Goal: Transaction & Acquisition: Purchase product/service

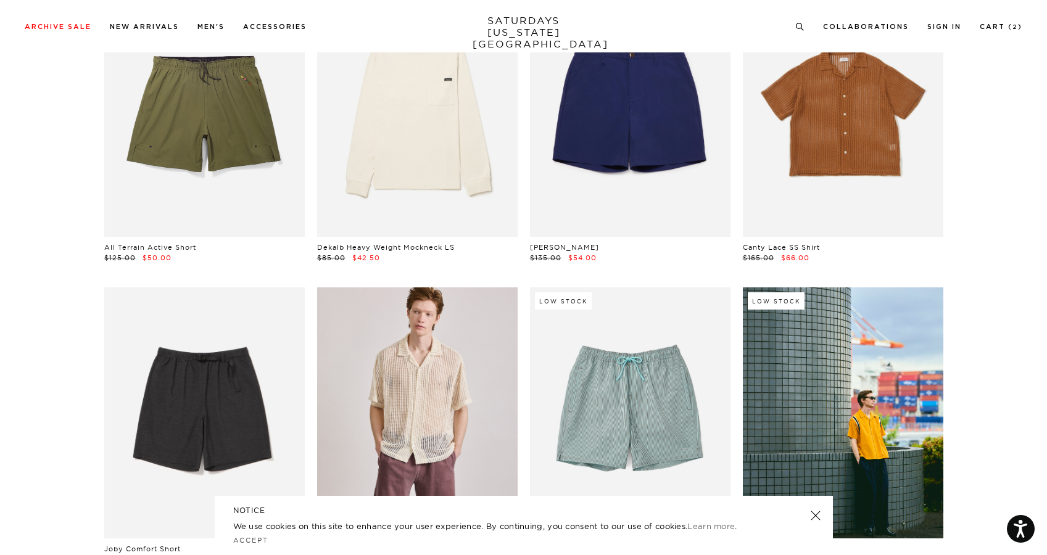
scroll to position [3753, 2]
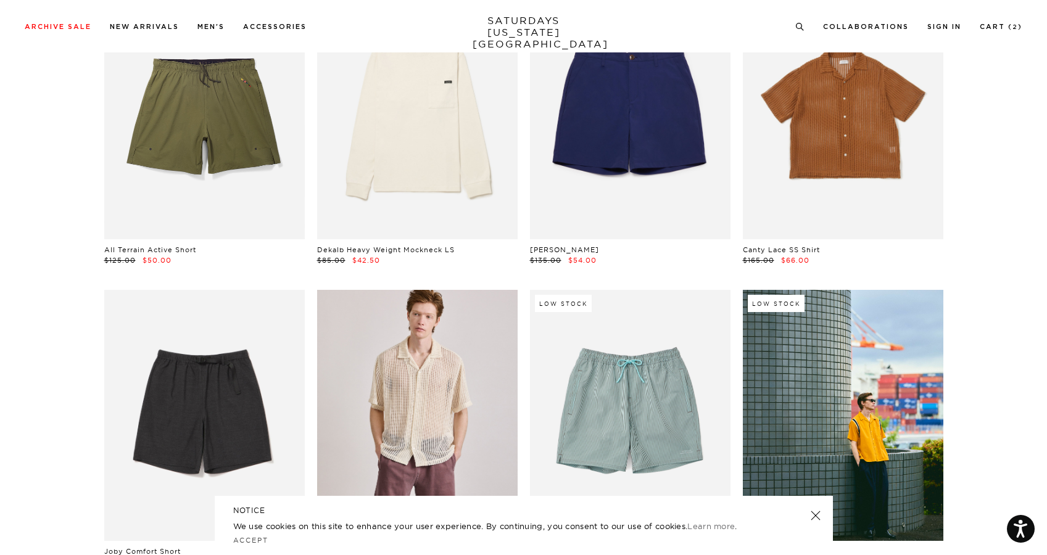
click at [851, 184] on link at bounding box center [843, 114] width 201 height 251
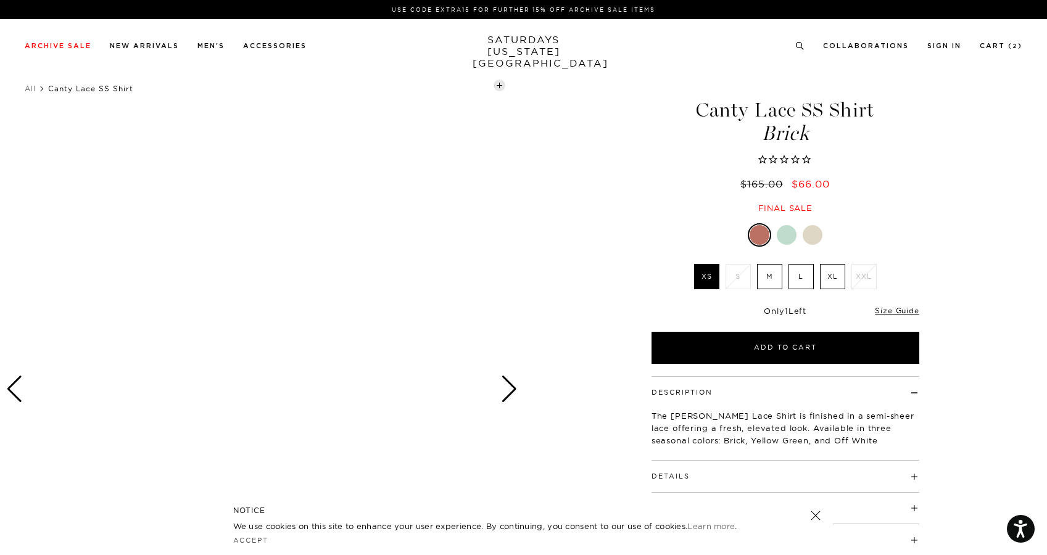
click at [502, 390] on div "Next slide" at bounding box center [509, 389] width 17 height 27
click at [510, 387] on div "Next slide" at bounding box center [509, 389] width 17 height 27
click at [9, 391] on div "Previous slide" at bounding box center [14, 389] width 17 height 27
click at [792, 231] on div at bounding box center [787, 235] width 20 height 20
click at [761, 232] on div at bounding box center [758, 235] width 20 height 20
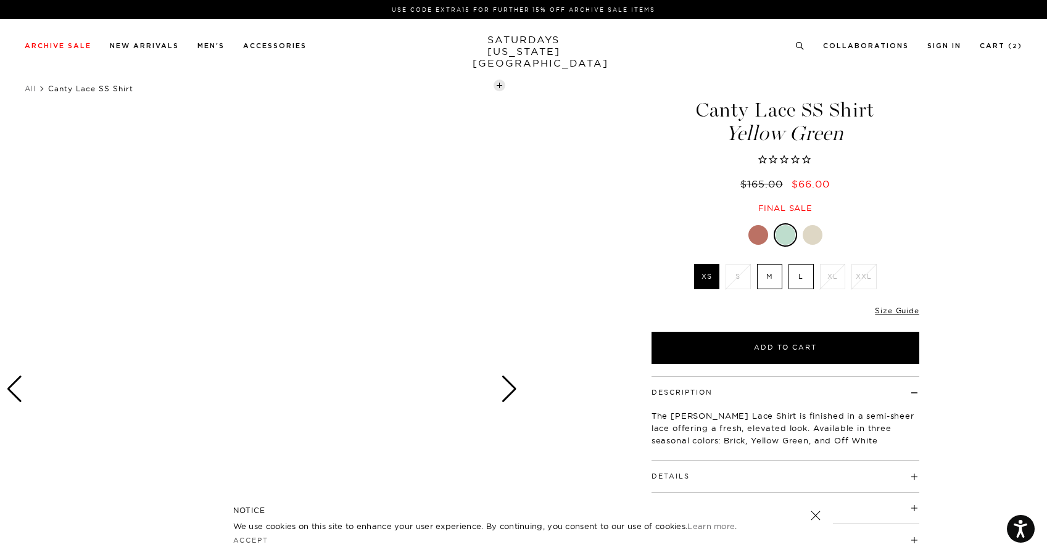
click at [433, 170] on div at bounding box center [262, 389] width 524 height 655
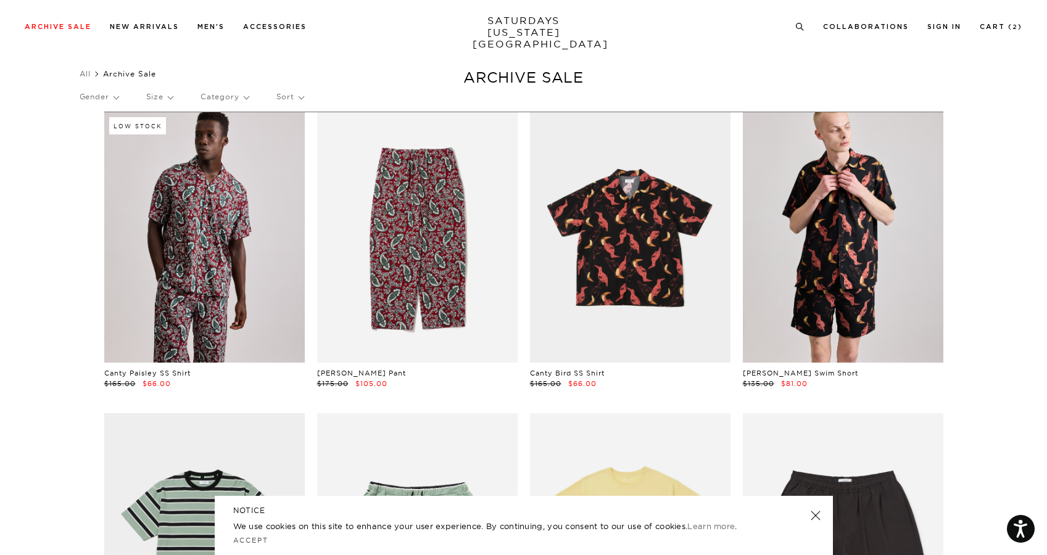
scroll to position [15, 2]
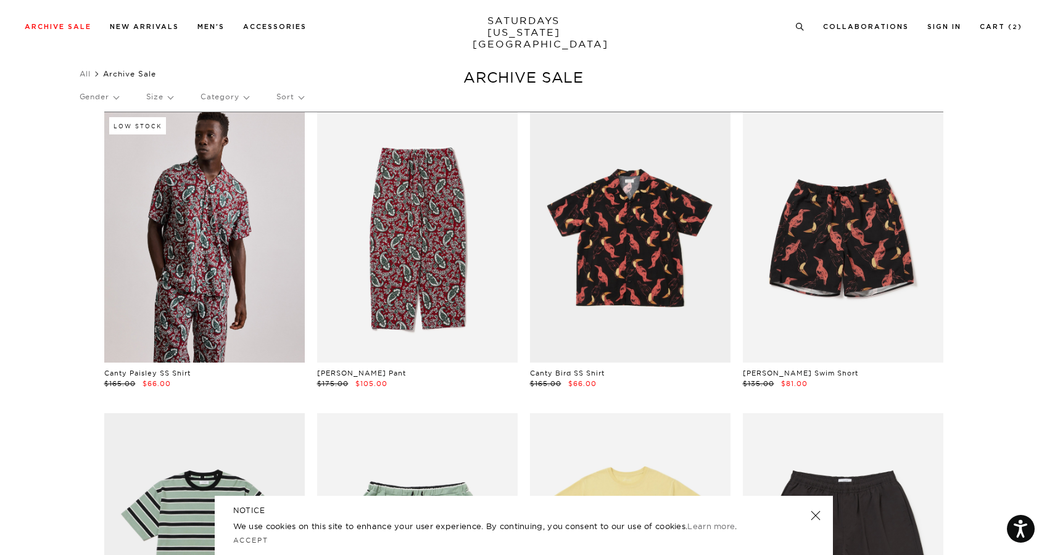
click at [814, 516] on link at bounding box center [814, 515] width 17 height 17
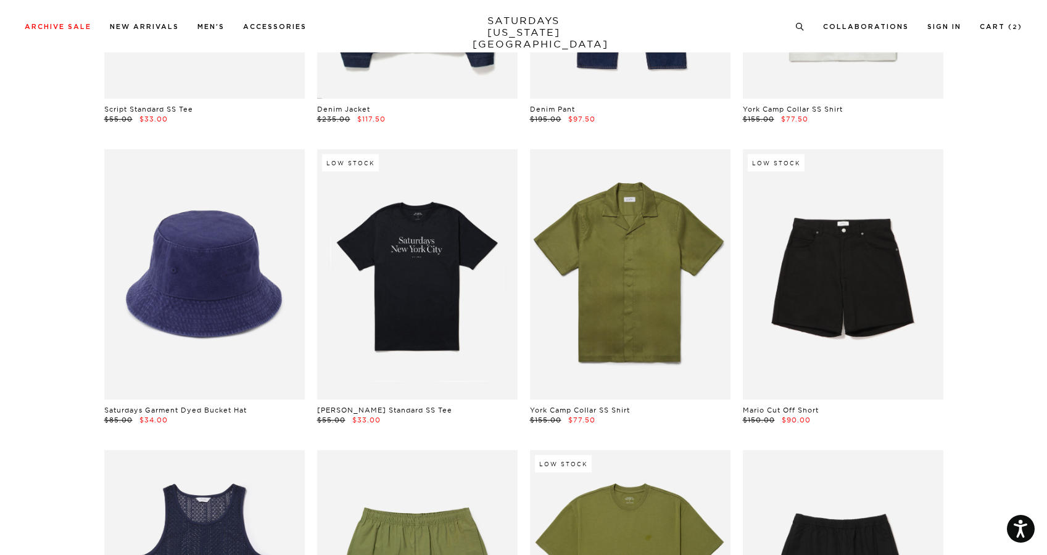
scroll to position [5459, 5]
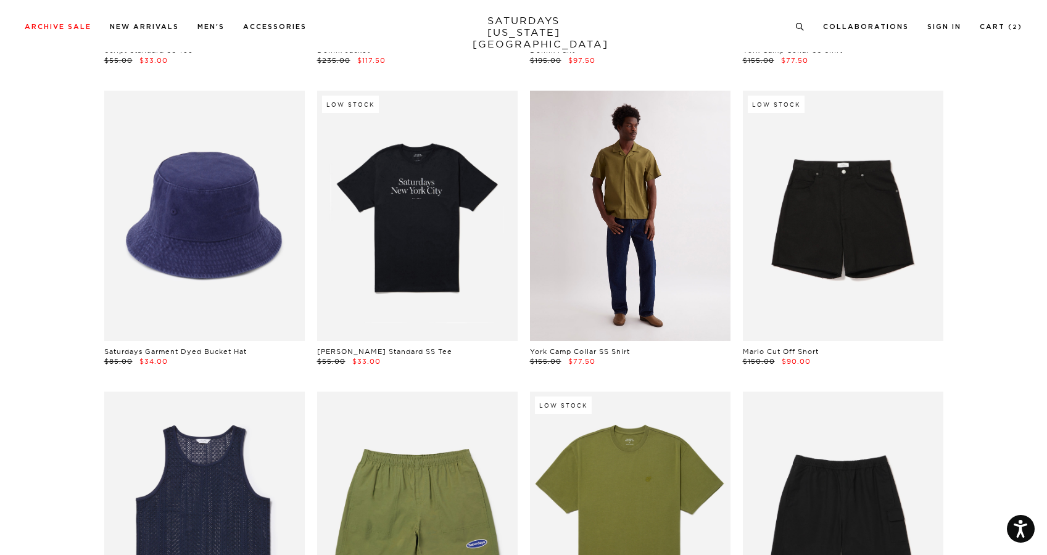
click at [631, 238] on link at bounding box center [630, 216] width 201 height 251
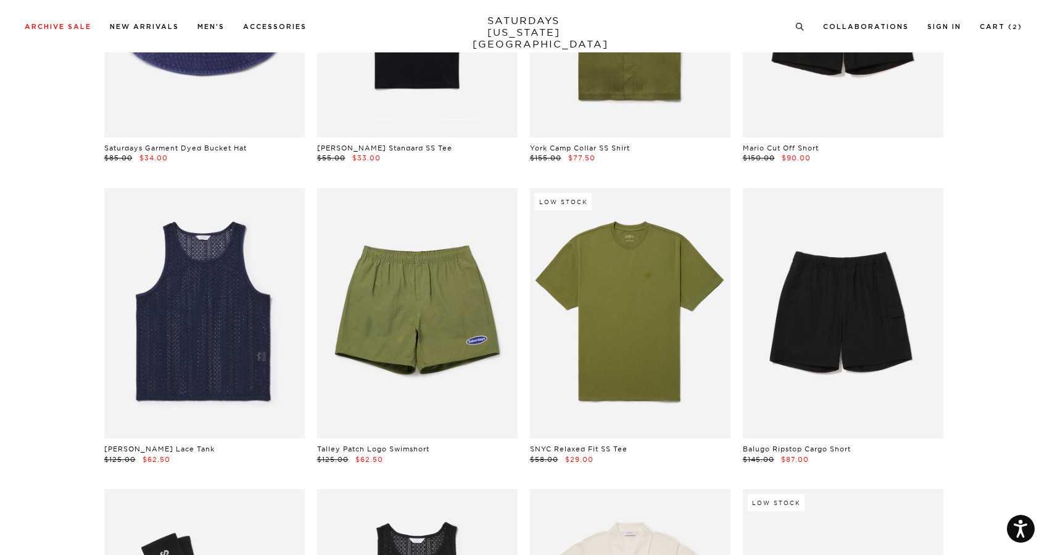
scroll to position [5662, 5]
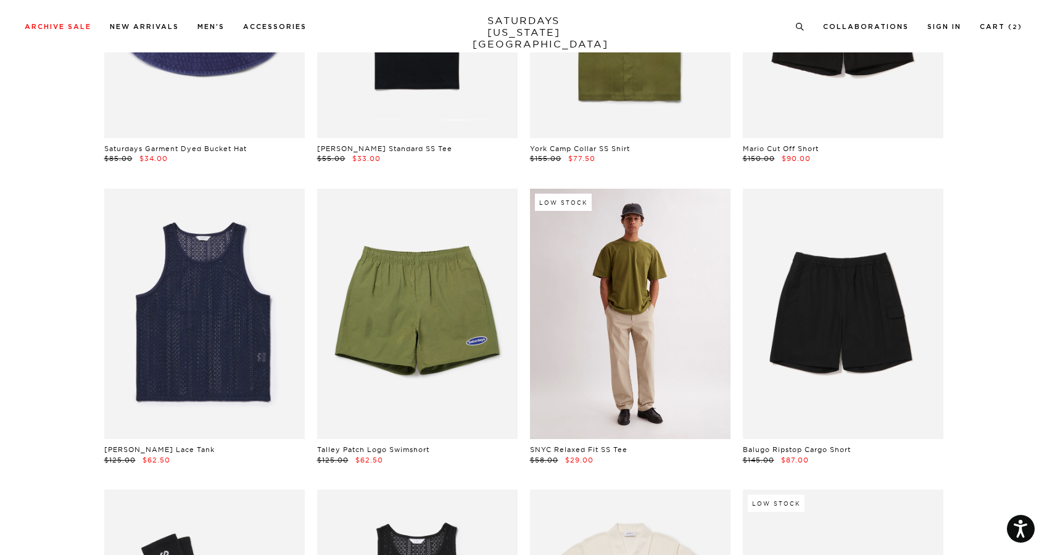
click at [611, 296] on link at bounding box center [630, 314] width 201 height 251
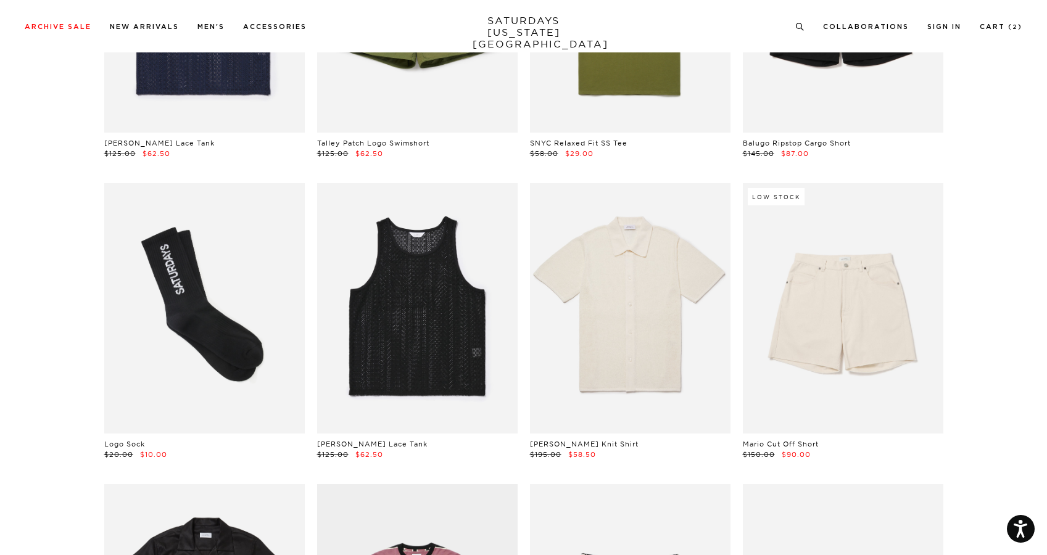
scroll to position [5968, 6]
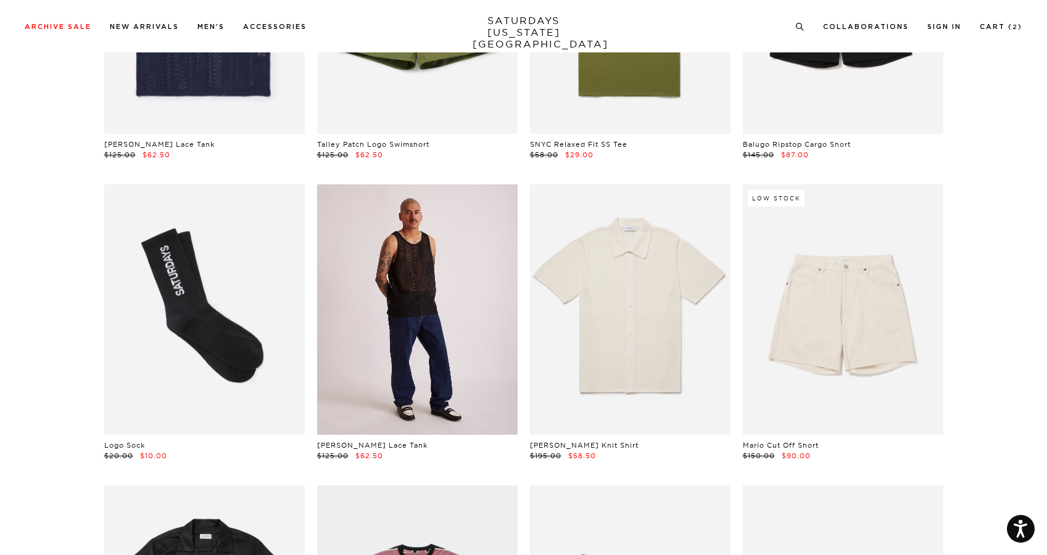
click at [359, 379] on link at bounding box center [417, 309] width 201 height 251
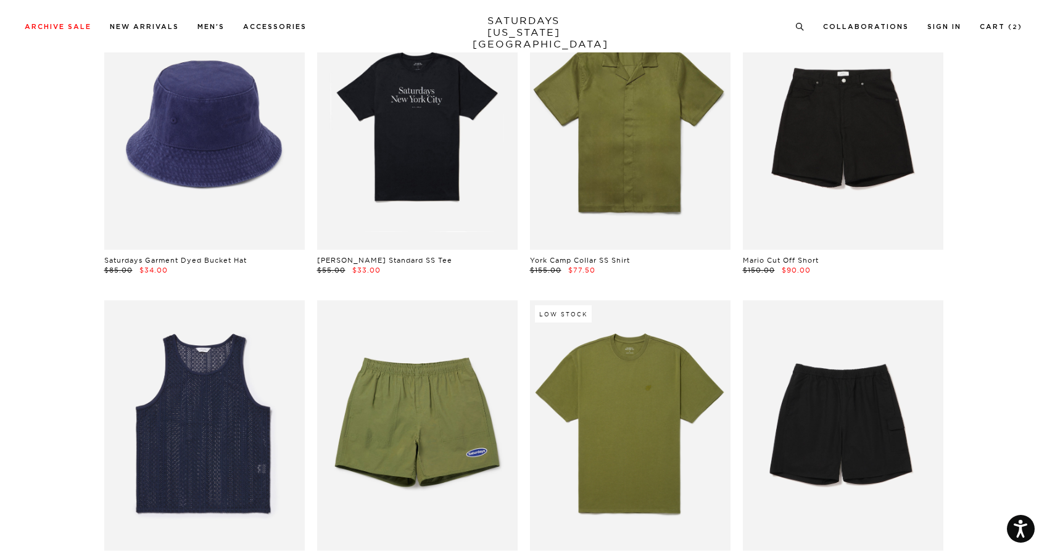
scroll to position [5517, 6]
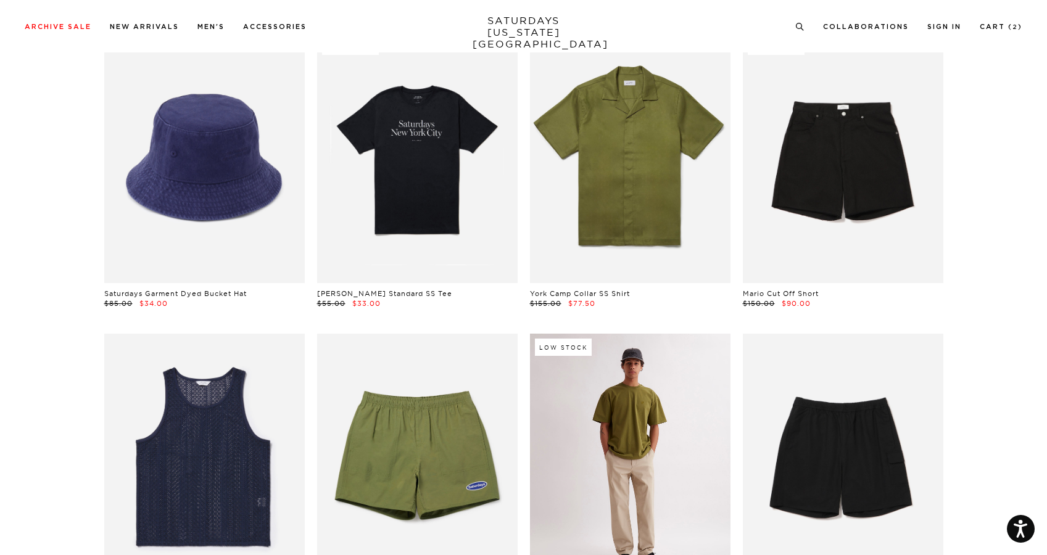
click at [661, 389] on link at bounding box center [630, 459] width 201 height 251
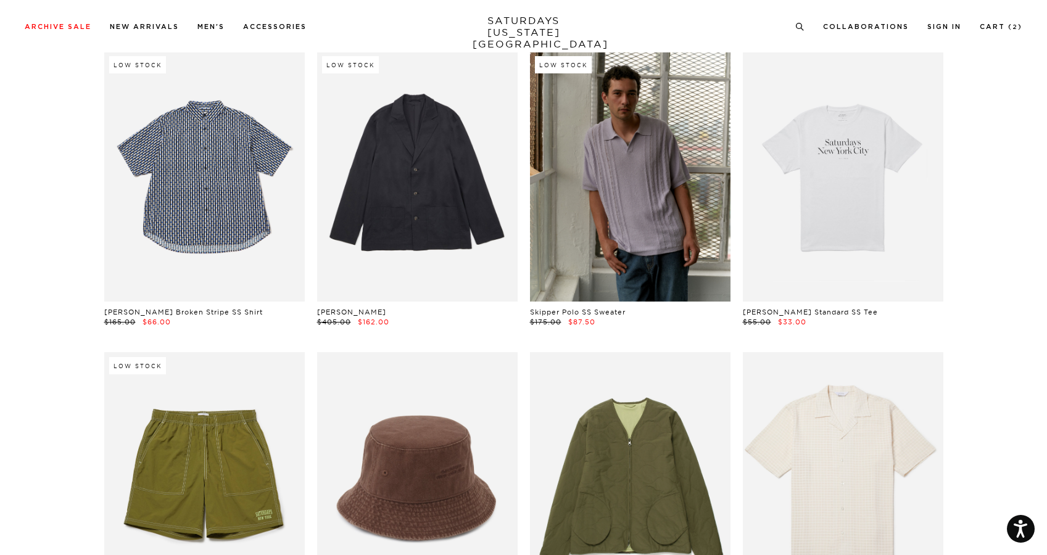
scroll to position [6692, 6]
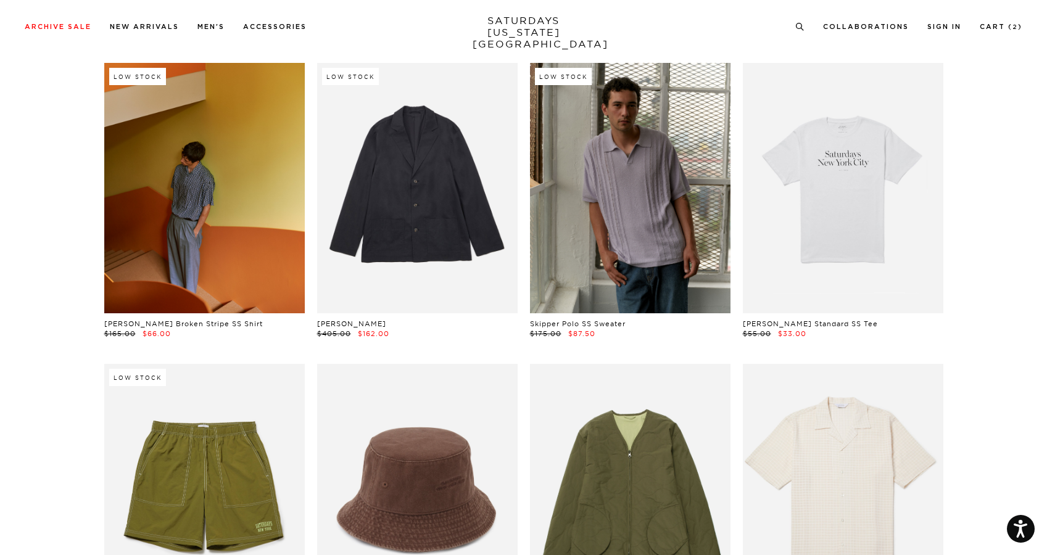
click at [258, 234] on link at bounding box center [204, 188] width 201 height 251
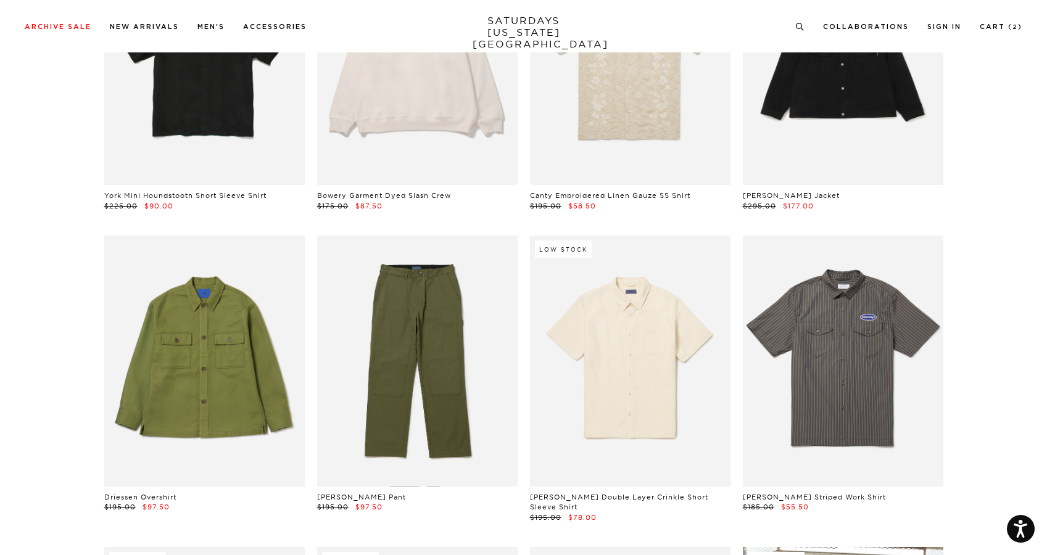
scroll to position [11650, 1]
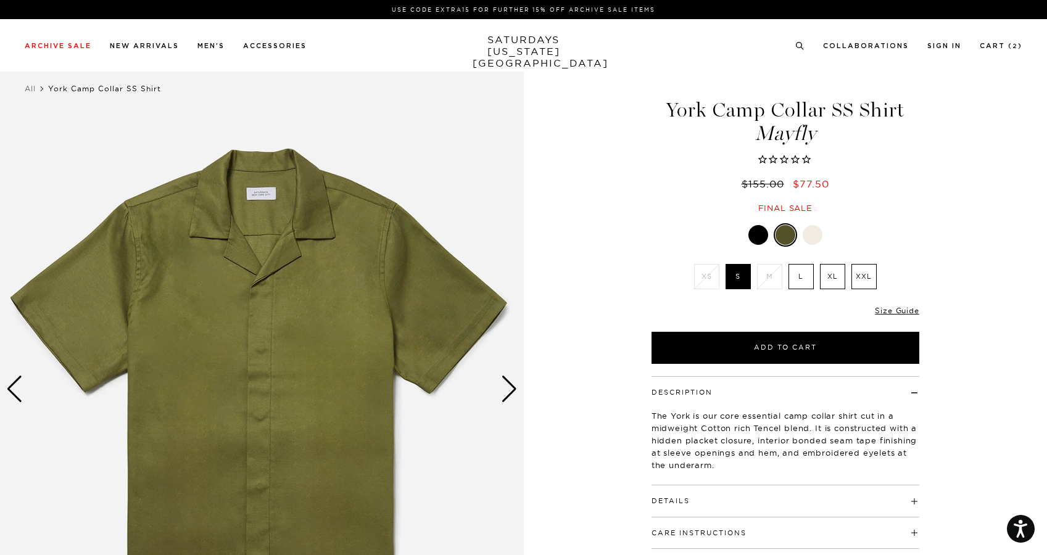
click at [510, 392] on div "Next slide" at bounding box center [509, 389] width 17 height 27
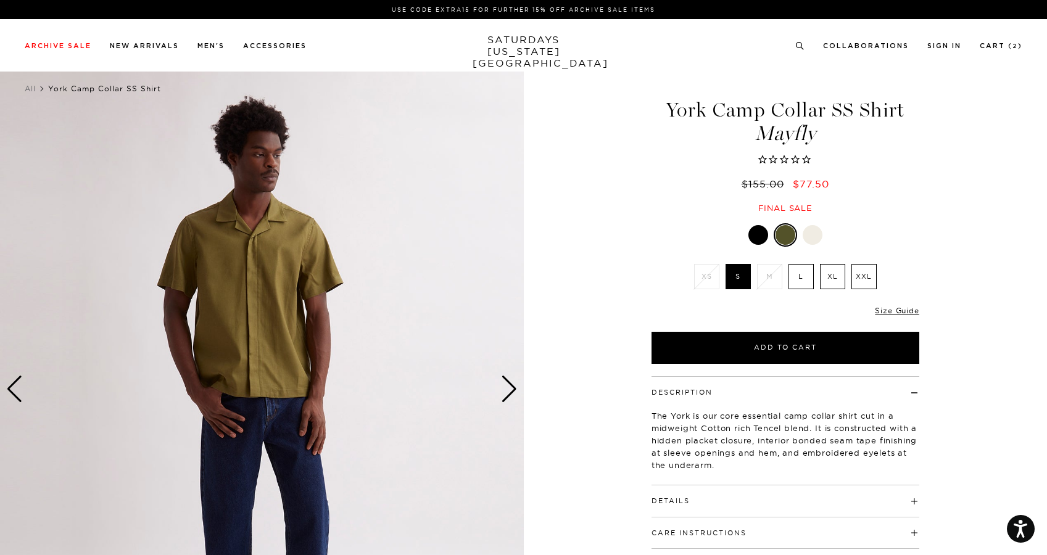
click at [510, 392] on div "Next slide" at bounding box center [509, 389] width 17 height 27
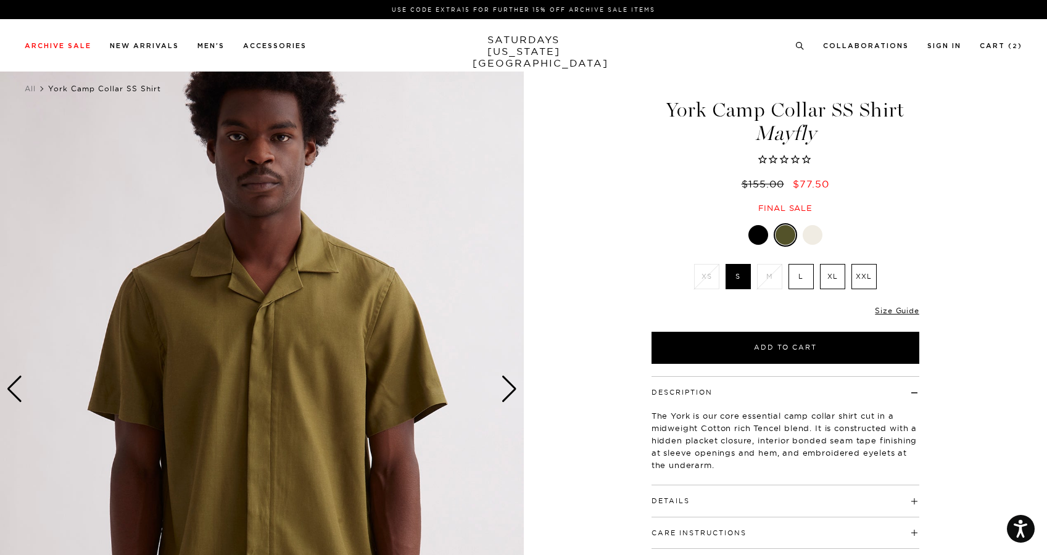
click at [510, 392] on div "Next slide" at bounding box center [509, 389] width 17 height 27
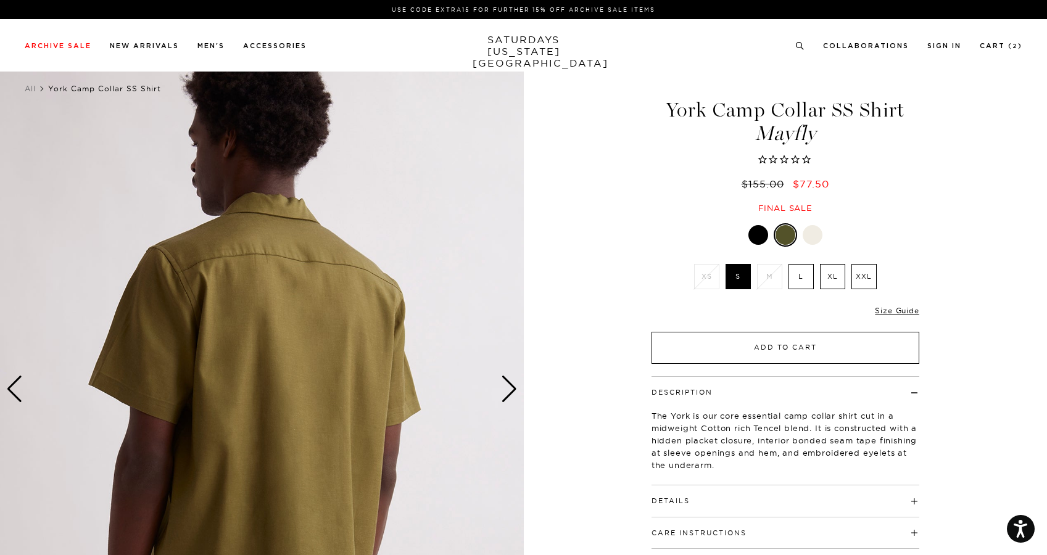
click at [804, 352] on button "Add to Cart" at bounding box center [786, 348] width 268 height 32
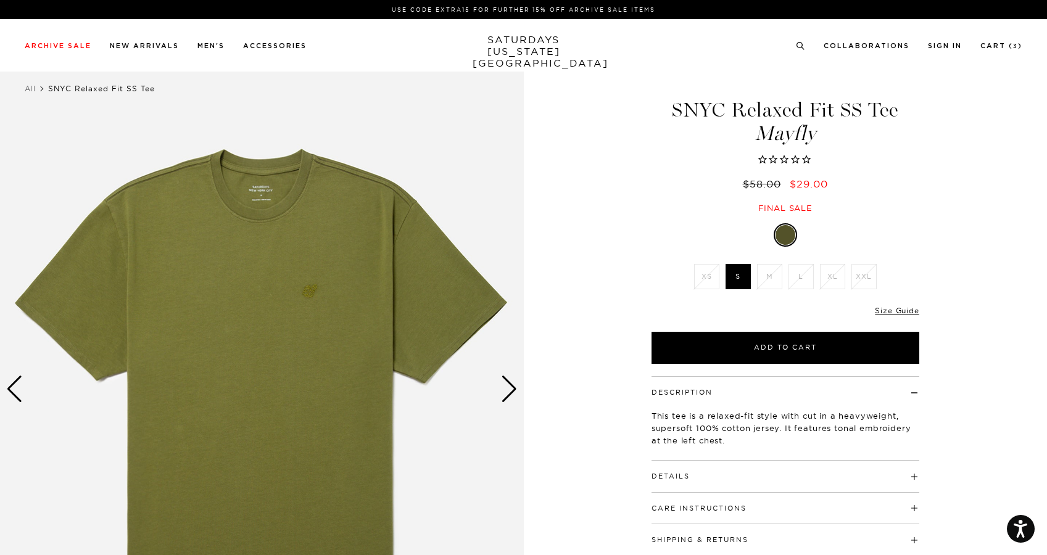
click at [508, 392] on div "Next slide" at bounding box center [509, 389] width 17 height 27
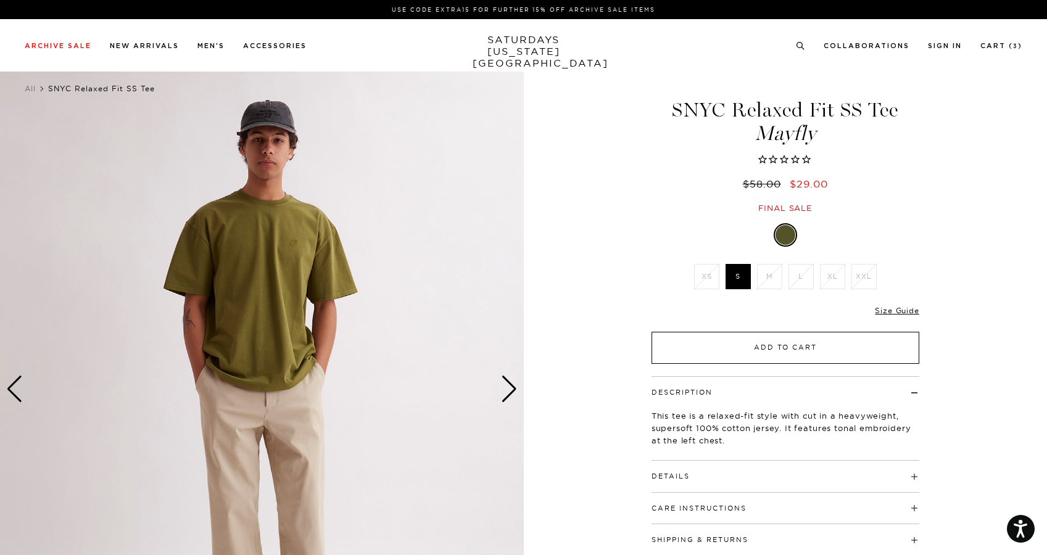
click at [773, 348] on button "Add to Cart" at bounding box center [786, 348] width 268 height 32
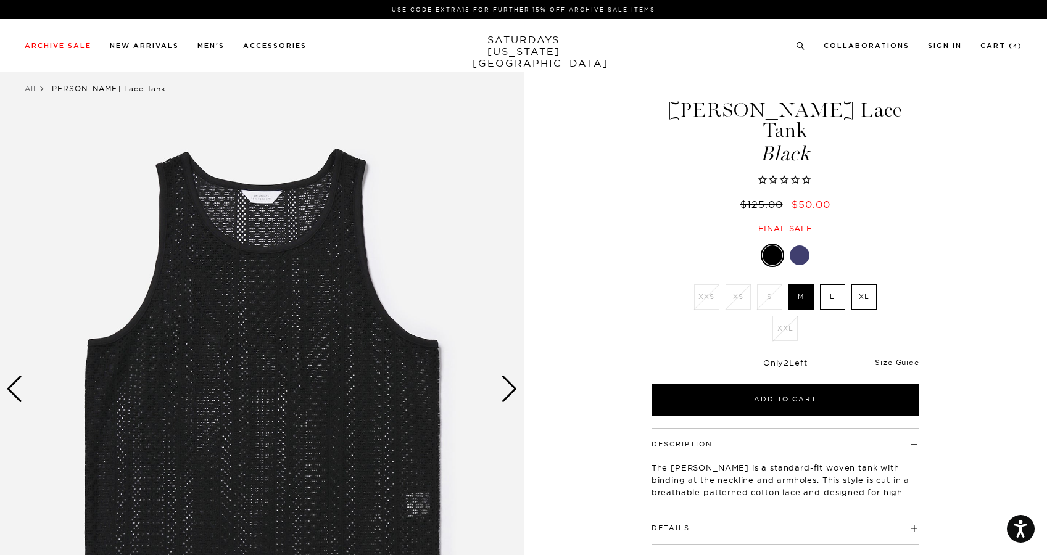
click at [505, 389] on div "Next slide" at bounding box center [509, 389] width 17 height 27
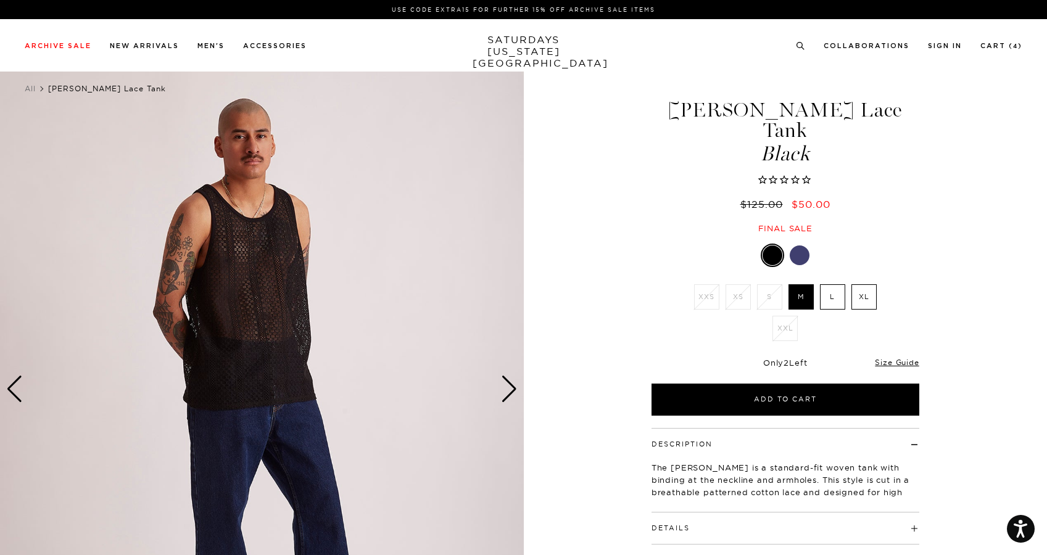
click at [505, 389] on div "Next slide" at bounding box center [509, 389] width 17 height 27
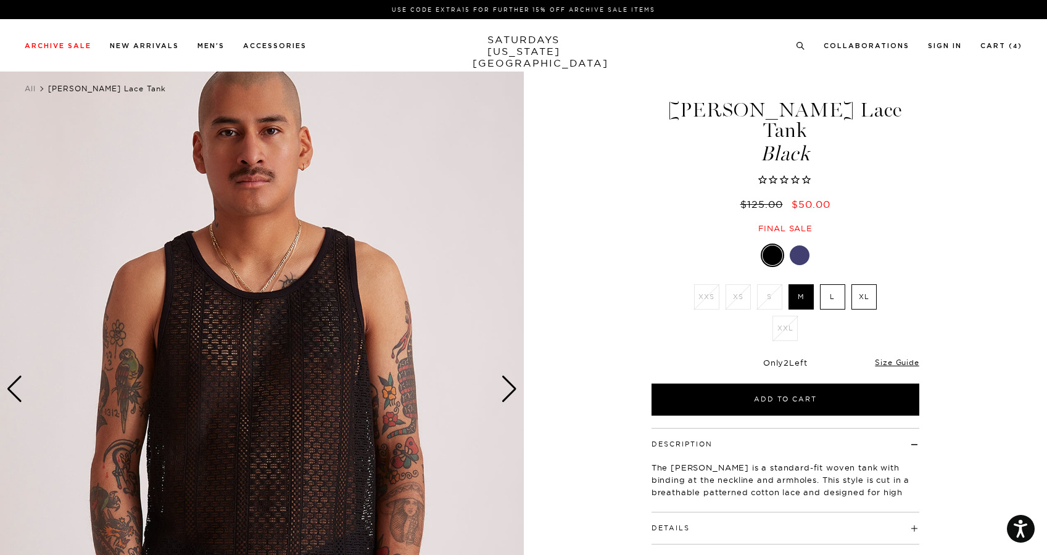
click at [505, 389] on div "Next slide" at bounding box center [509, 389] width 17 height 27
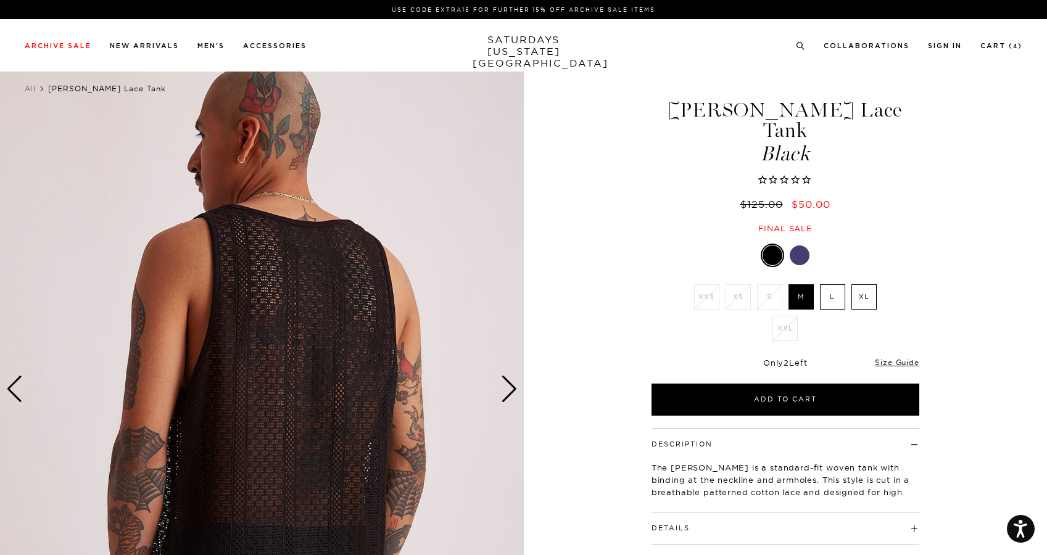
click at [505, 389] on div "Next slide" at bounding box center [509, 389] width 17 height 27
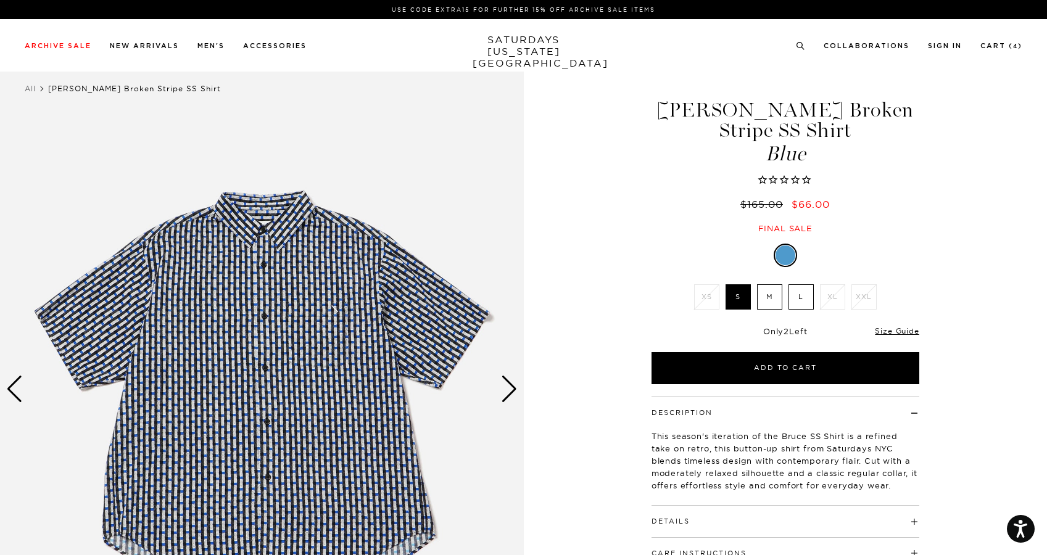
click at [507, 387] on div "Next slide" at bounding box center [509, 389] width 17 height 27
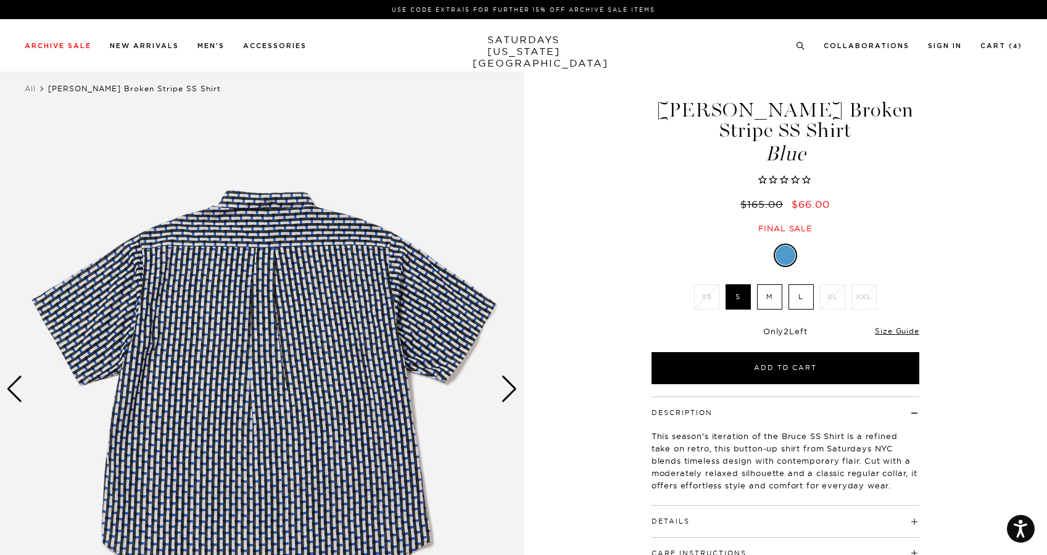
click at [507, 387] on div "Next slide" at bounding box center [509, 389] width 17 height 27
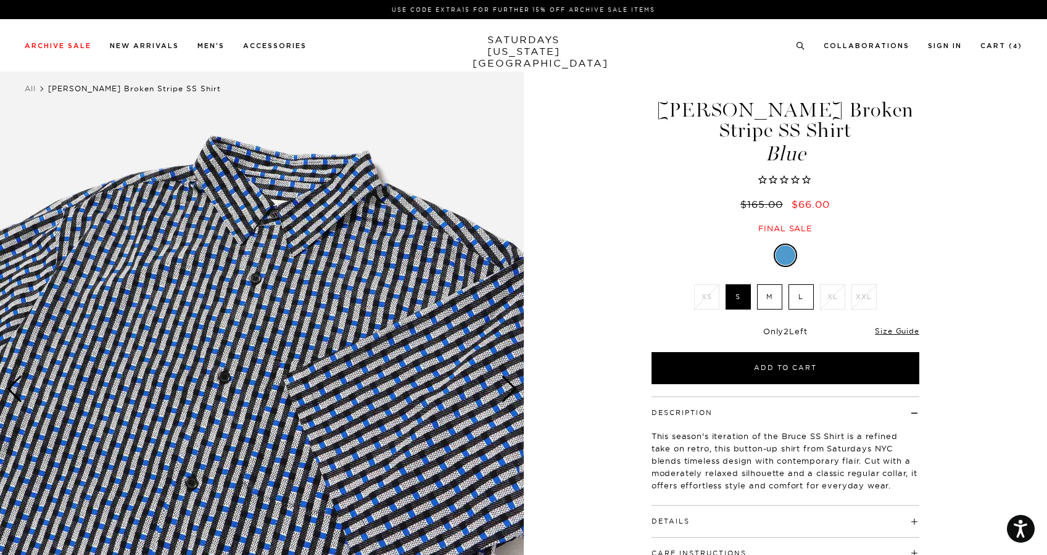
click at [507, 387] on div "Next slide" at bounding box center [509, 389] width 17 height 27
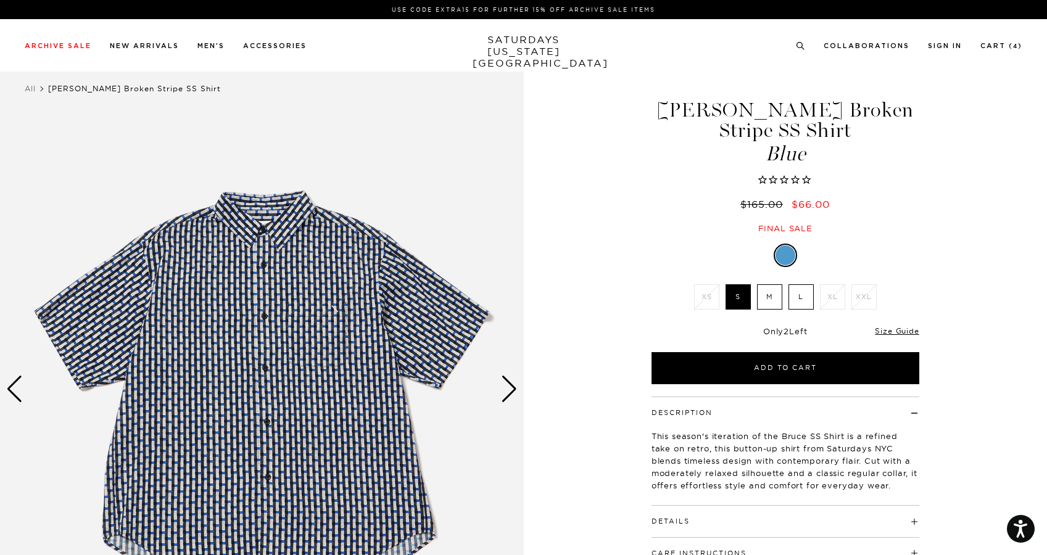
click at [507, 396] on div "Next slide" at bounding box center [509, 389] width 17 height 27
